Goal: Transaction & Acquisition: Purchase product/service

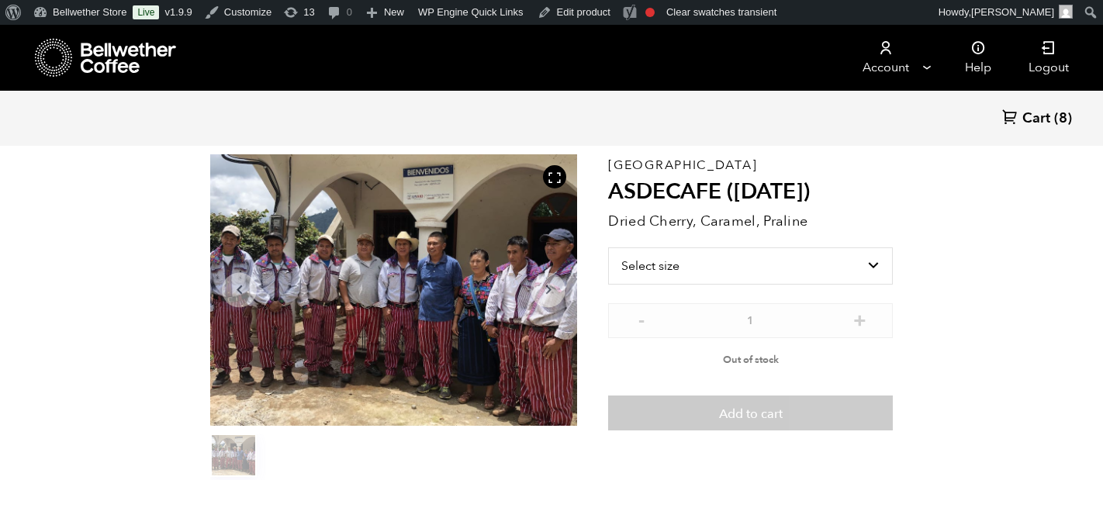
scroll to position [78, 0]
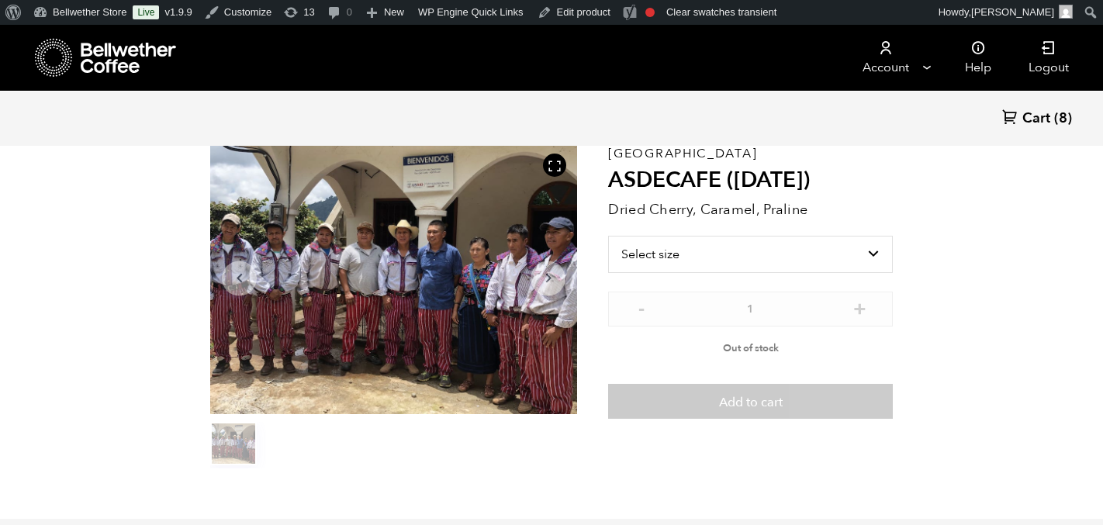
click at [416, 228] on div at bounding box center [393, 279] width 367 height 272
click at [244, 445] on button "item 0" at bounding box center [233, 446] width 47 height 43
click at [357, 275] on div at bounding box center [393, 279] width 367 height 272
click at [551, 168] on icon at bounding box center [555, 166] width 14 height 14
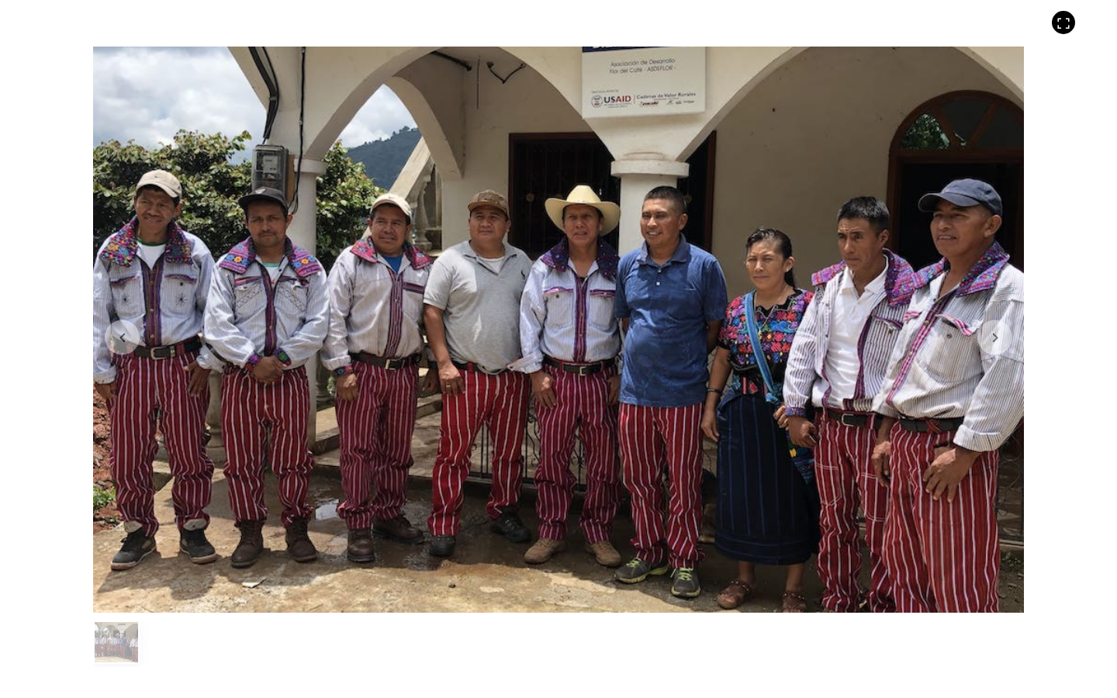
click at [714, 167] on div at bounding box center [558, 330] width 931 height 566
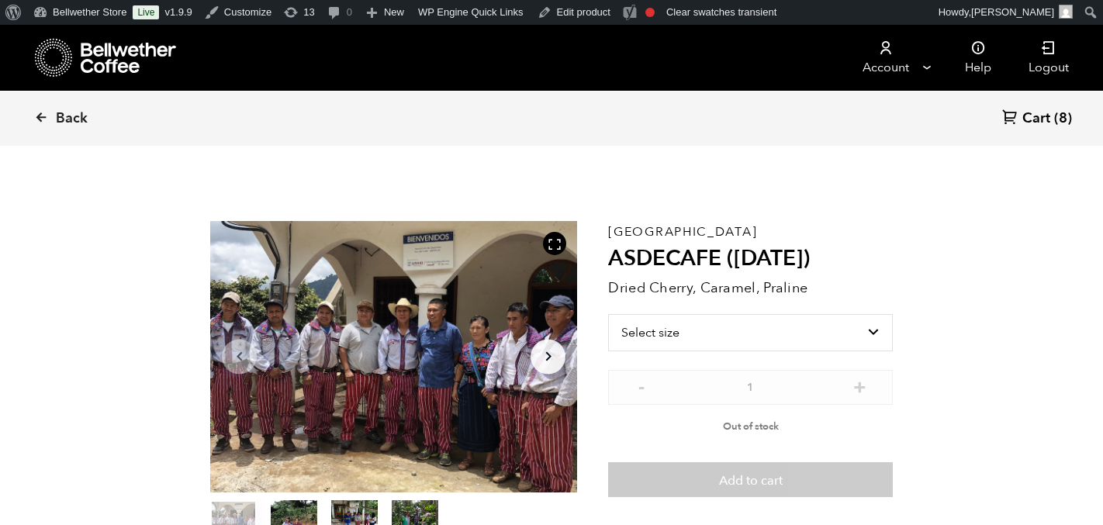
scroll to position [675, 664]
click at [61, 119] on span "Back" at bounding box center [72, 118] width 32 height 19
